Goal: Task Accomplishment & Management: Use online tool/utility

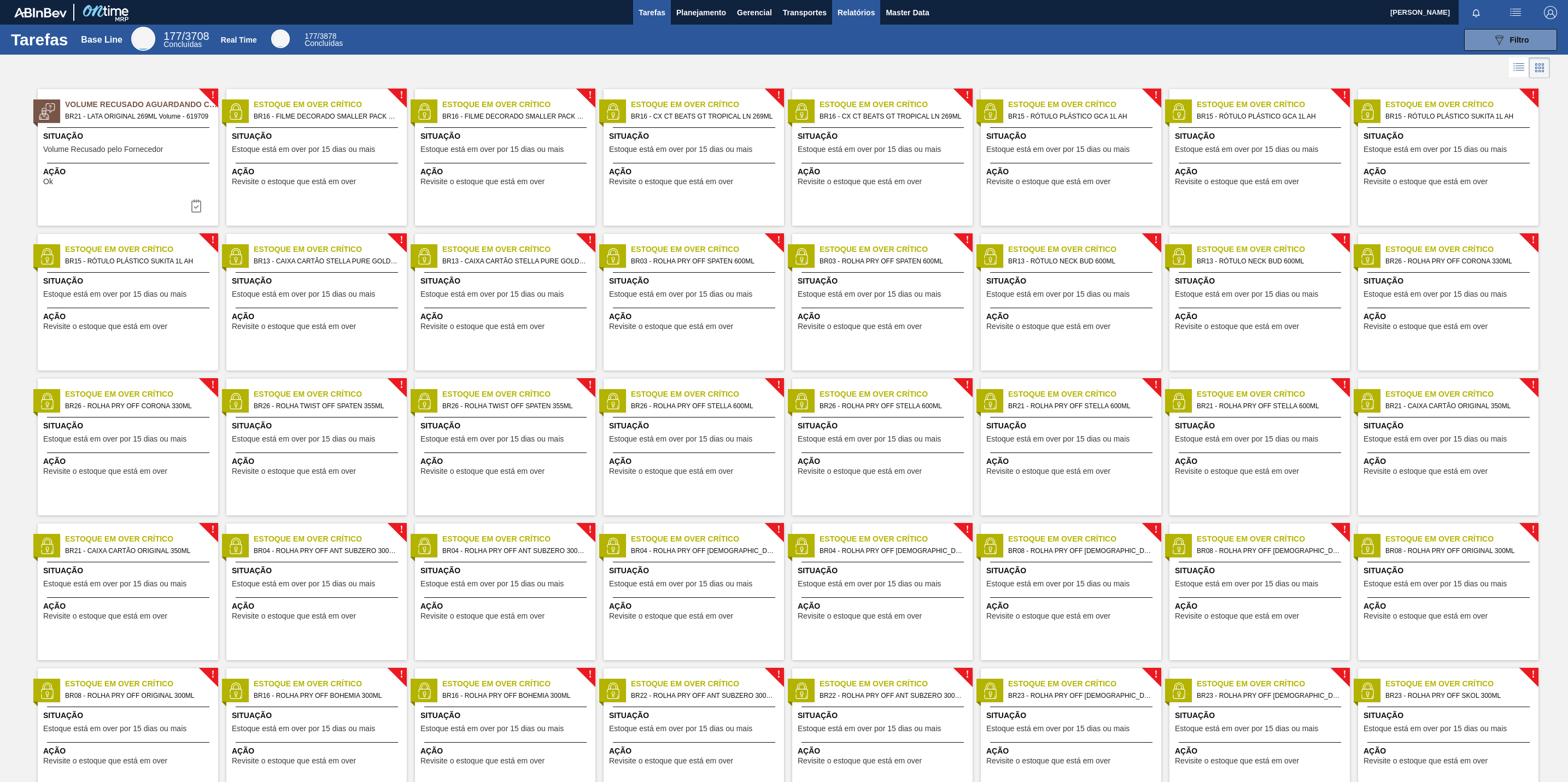
click at [864, 7] on span "Relatórios" at bounding box center [856, 13] width 37 height 13
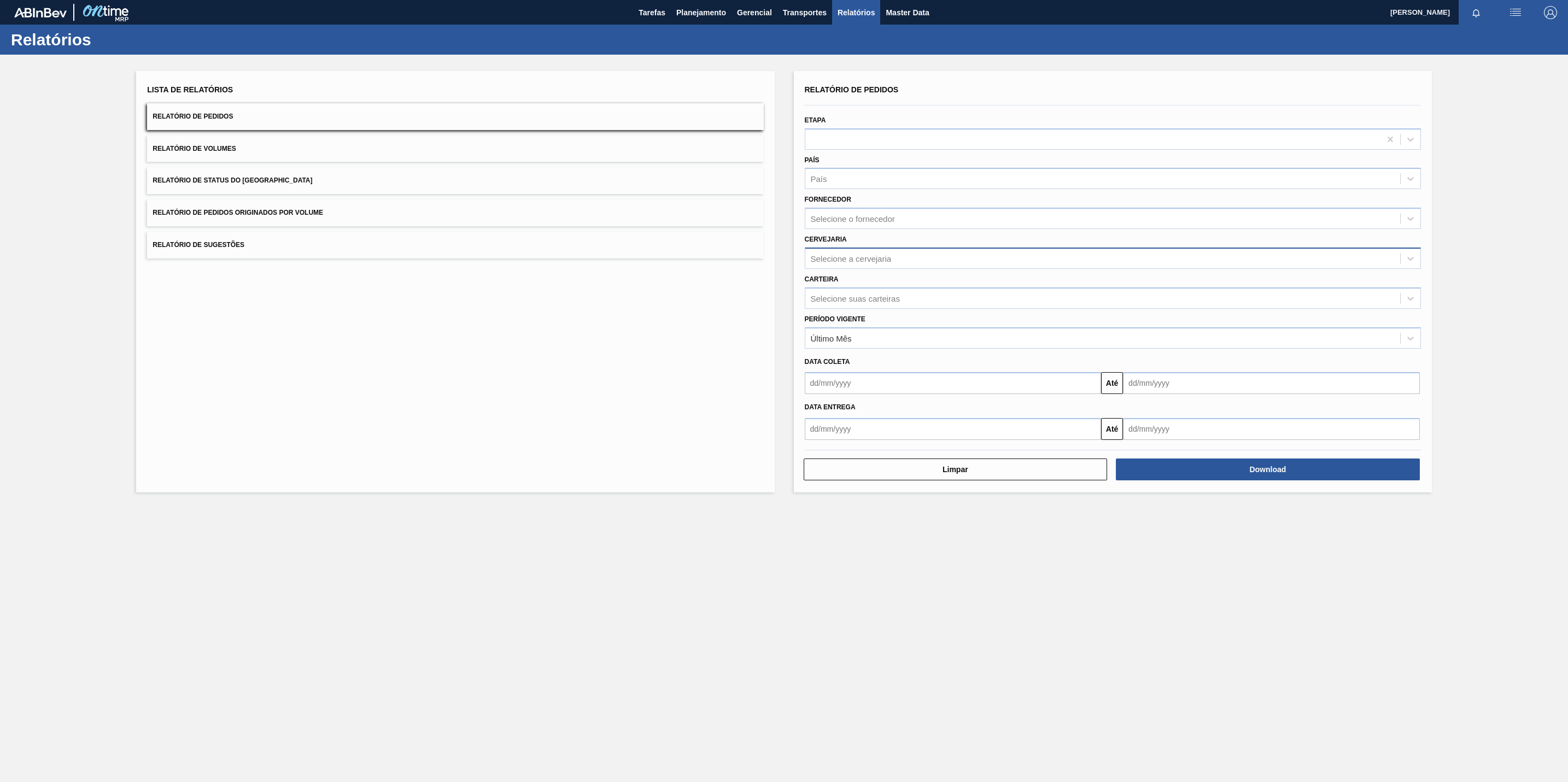
click at [898, 261] on div "Selecione a cervejaria" at bounding box center [1102, 258] width 595 height 16
click at [747, 241] on button "Relatório de Sugestões" at bounding box center [455, 245] width 616 height 27
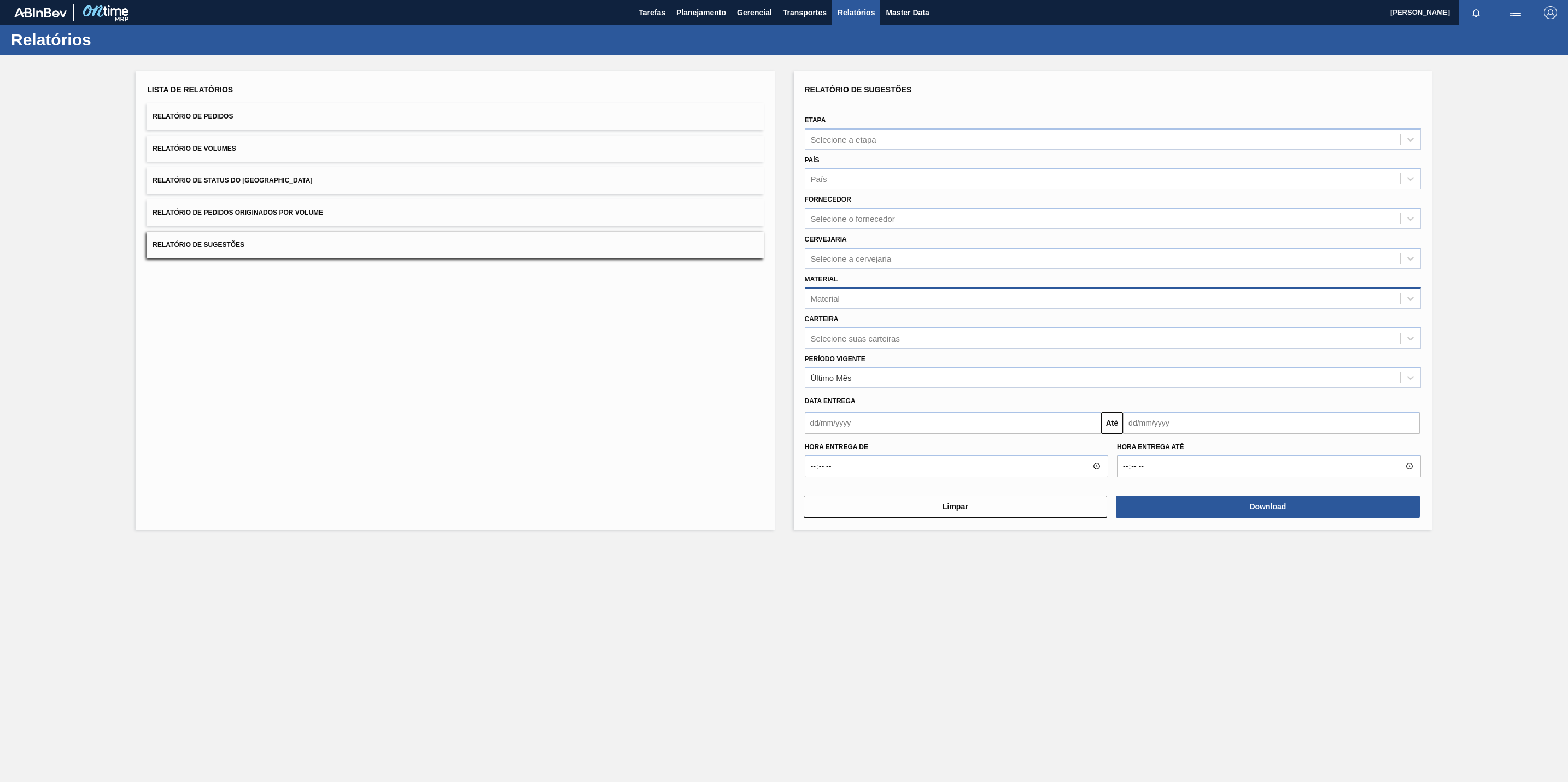
click at [841, 293] on div "Material" at bounding box center [1102, 298] width 595 height 16
click at [745, 262] on div "Lista de Relatórios Relatório de Pedidos Relatório de Volumes Relatório de Stat…" at bounding box center [455, 301] width 638 height 459
click at [894, 217] on div "Selecione o fornecedor" at bounding box center [853, 218] width 84 height 9
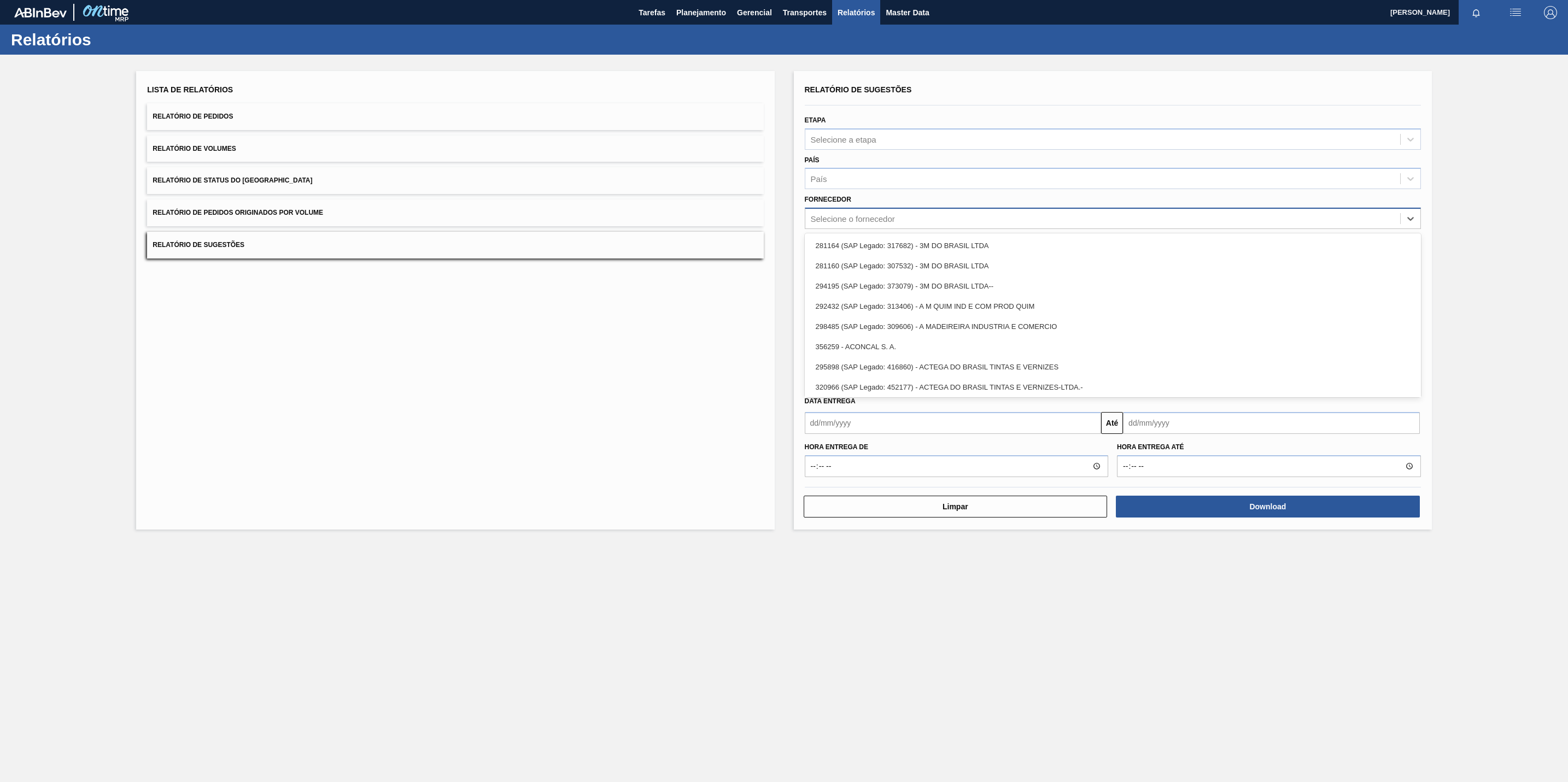
paste input "324743"
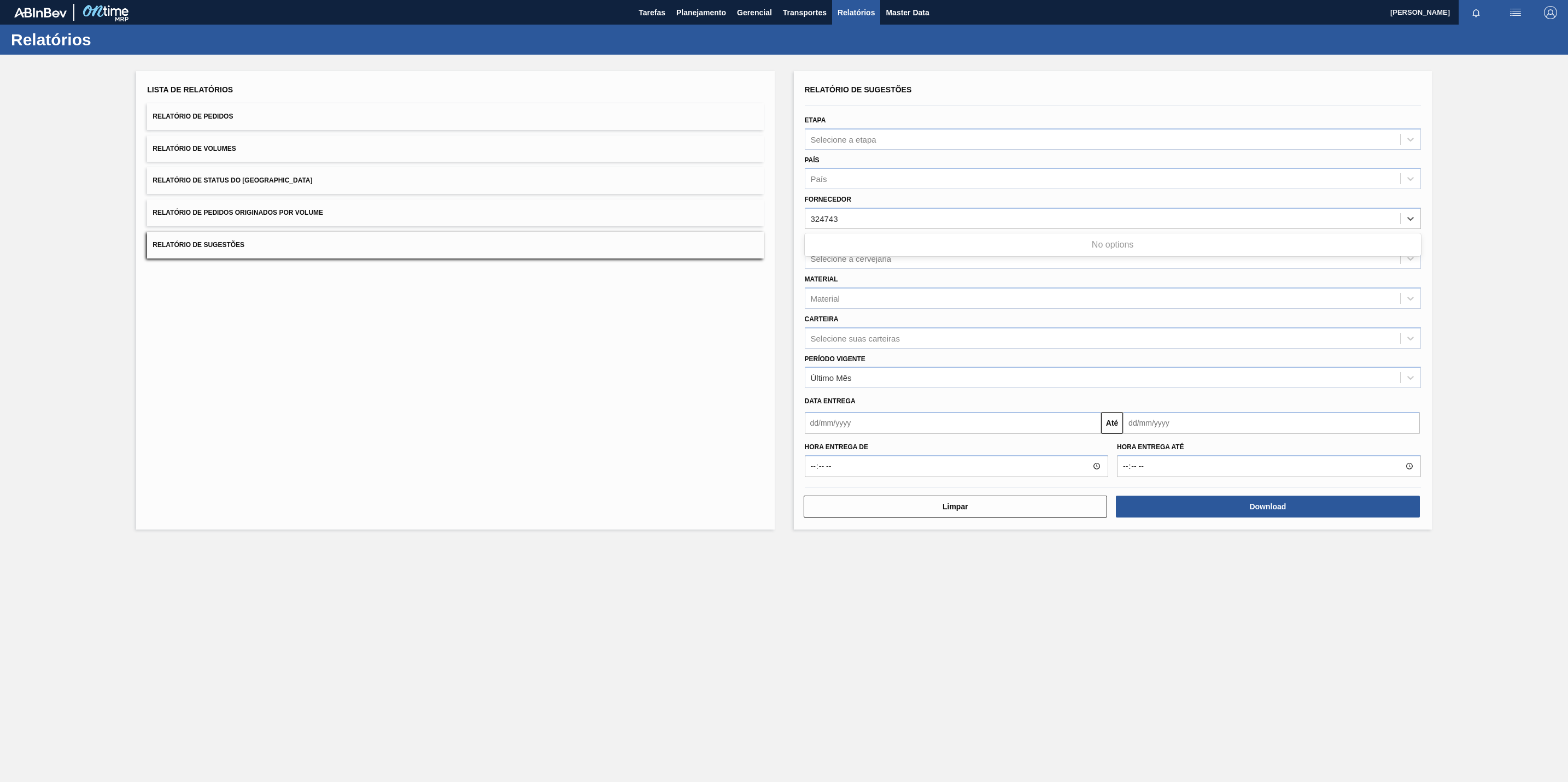
type input "324743"
paste input "324743"
type input "324"
